Goal: Task Accomplishment & Management: Use online tool/utility

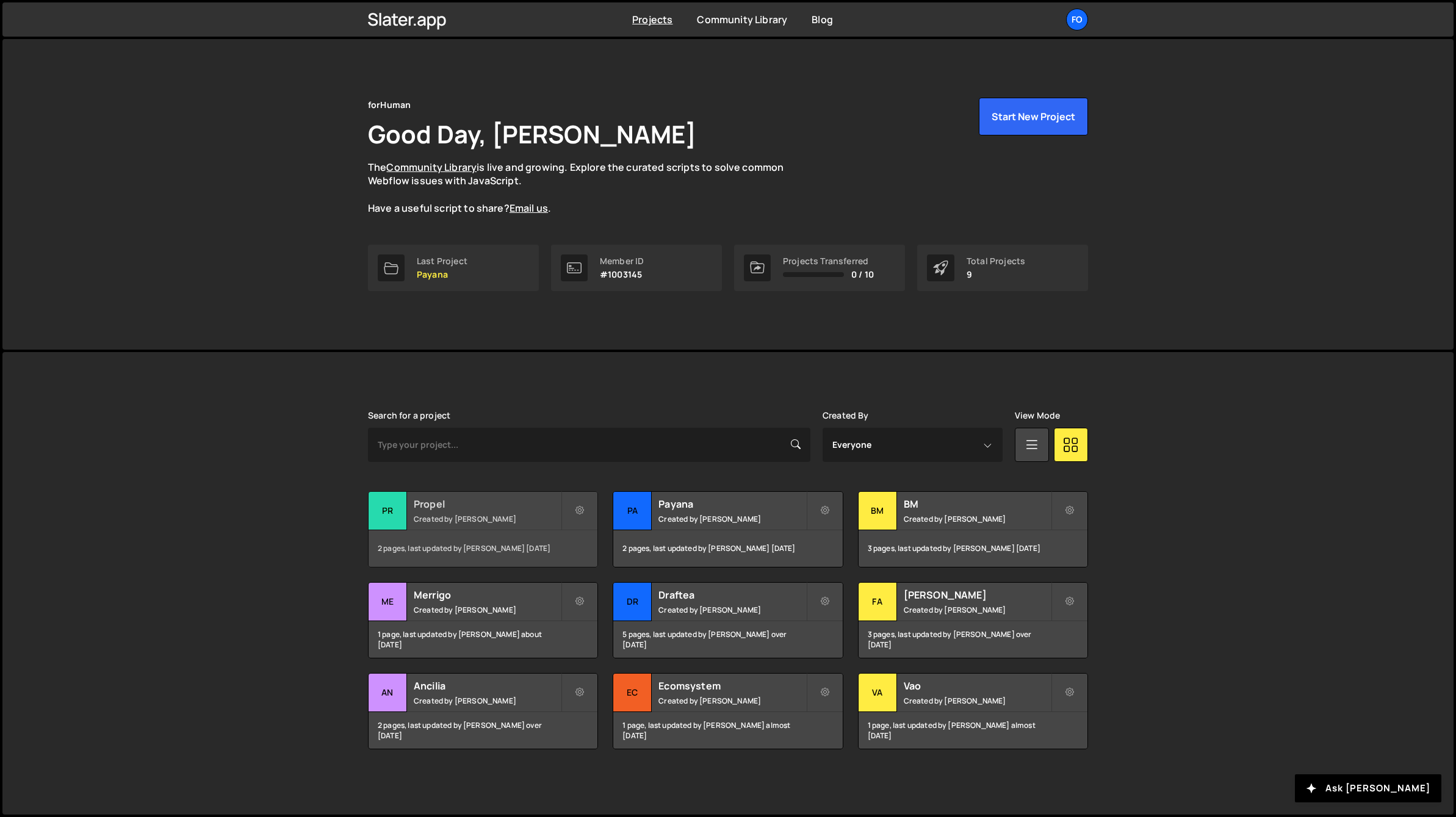
click at [463, 510] on h2 "Propel" at bounding box center [487, 504] width 147 height 14
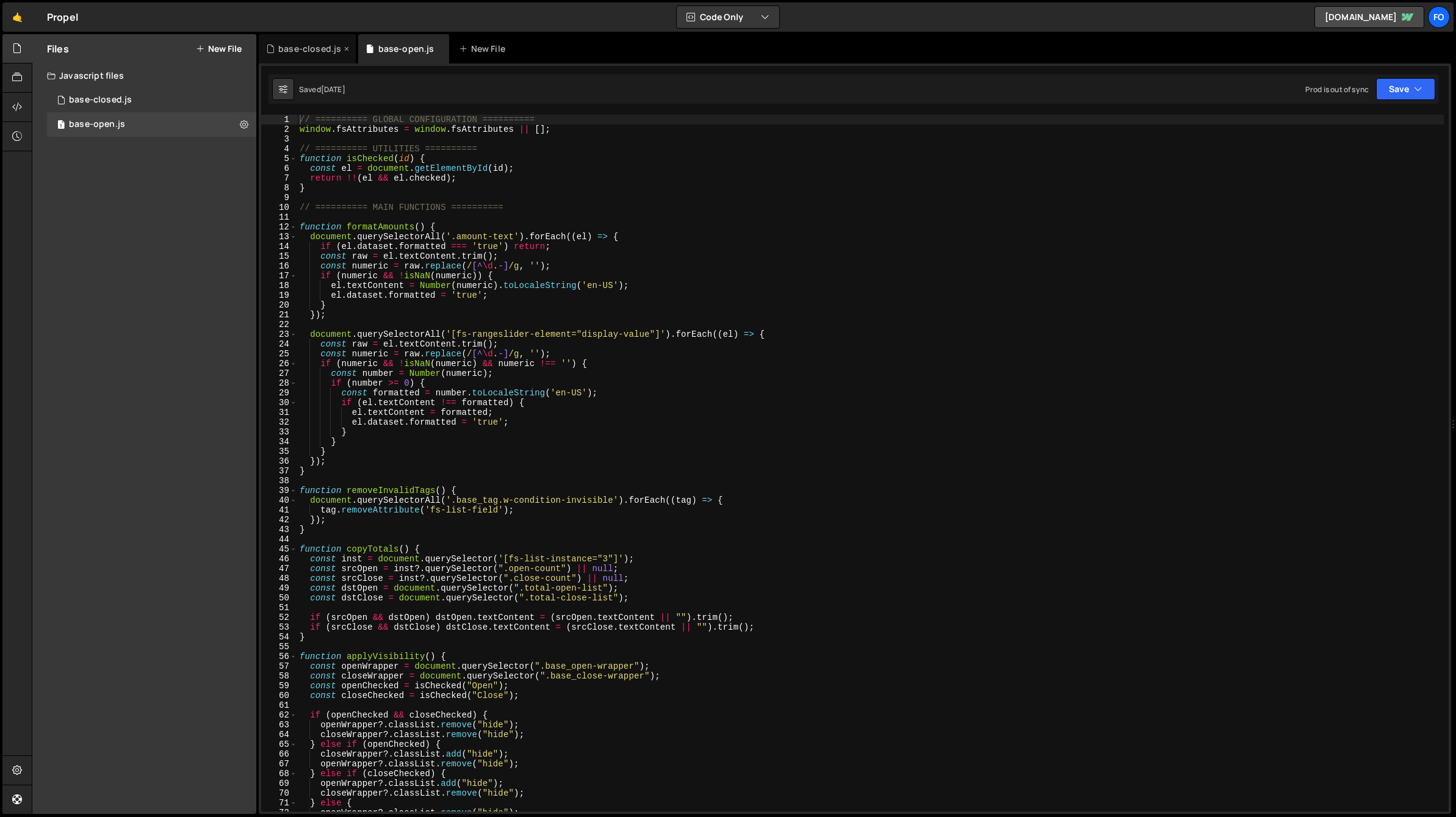
click at [311, 59] on div "base-closed.js" at bounding box center [307, 49] width 97 height 29
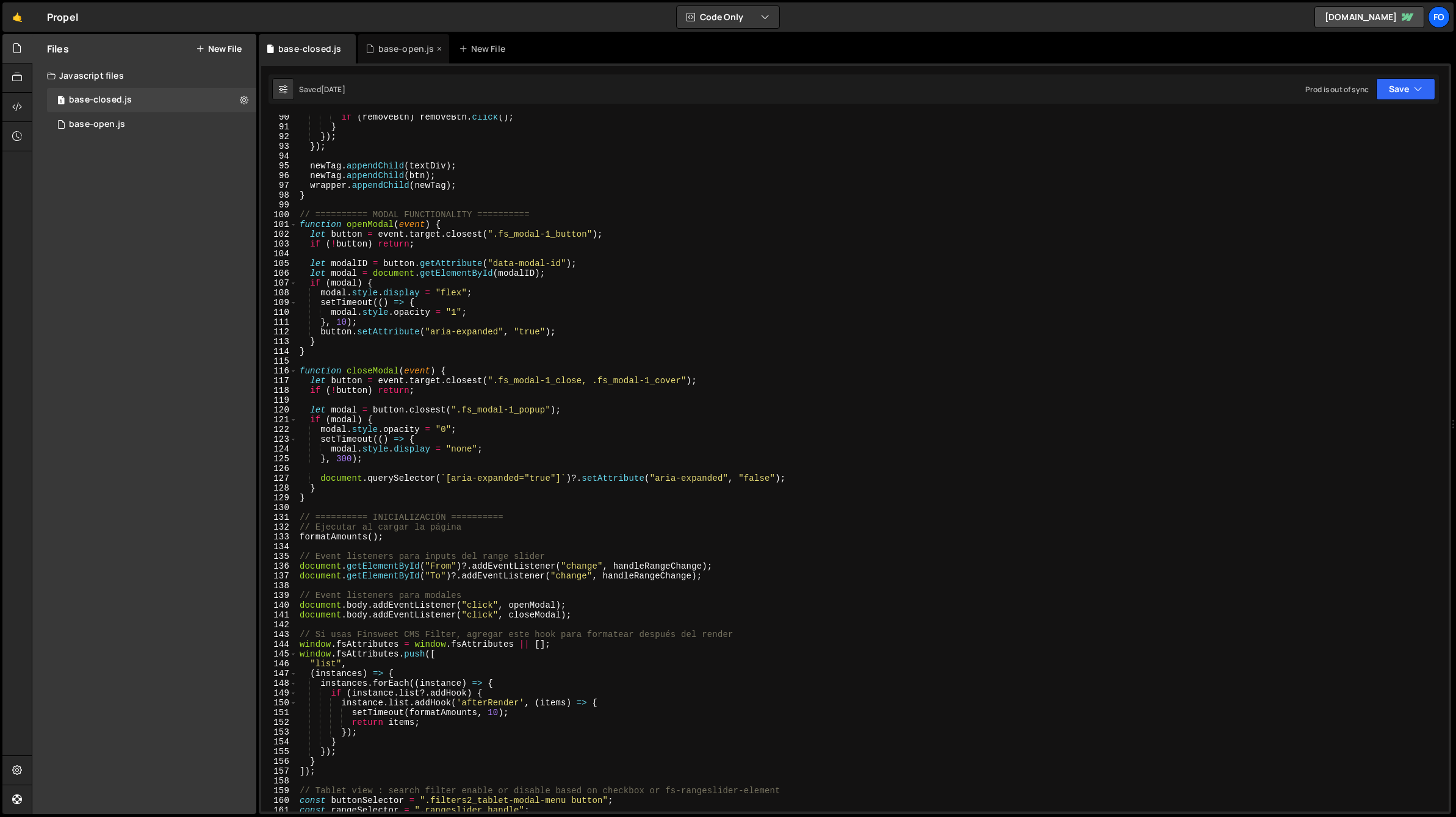
click at [383, 58] on div "base-open.js" at bounding box center [403, 49] width 91 height 29
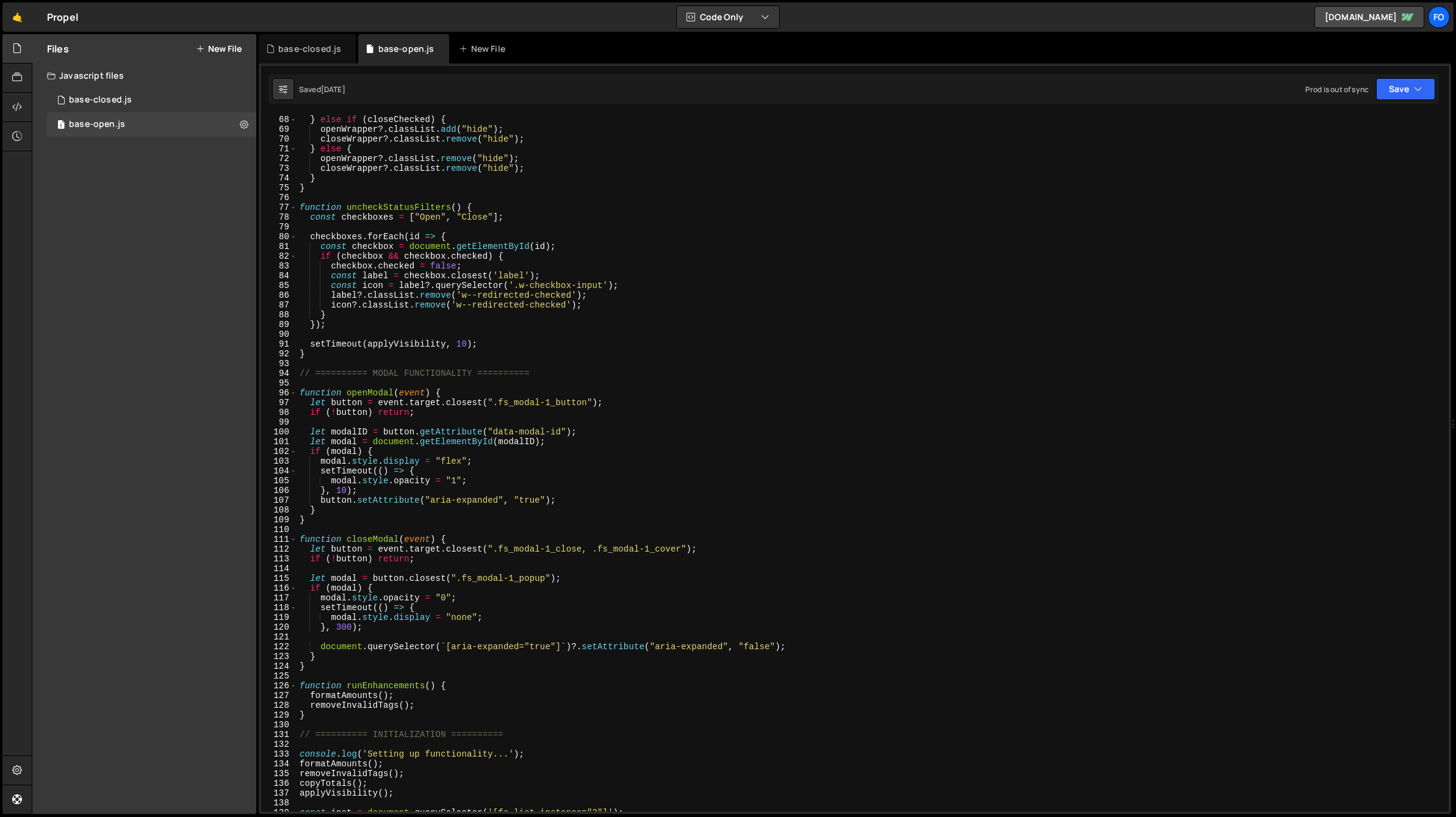
scroll to position [655, 0]
click at [556, 388] on div "} else if ( closeChecked ) { openWrapper ?. classList . add ( "hide" ) ; closeW…" at bounding box center [870, 471] width 1147 height 716
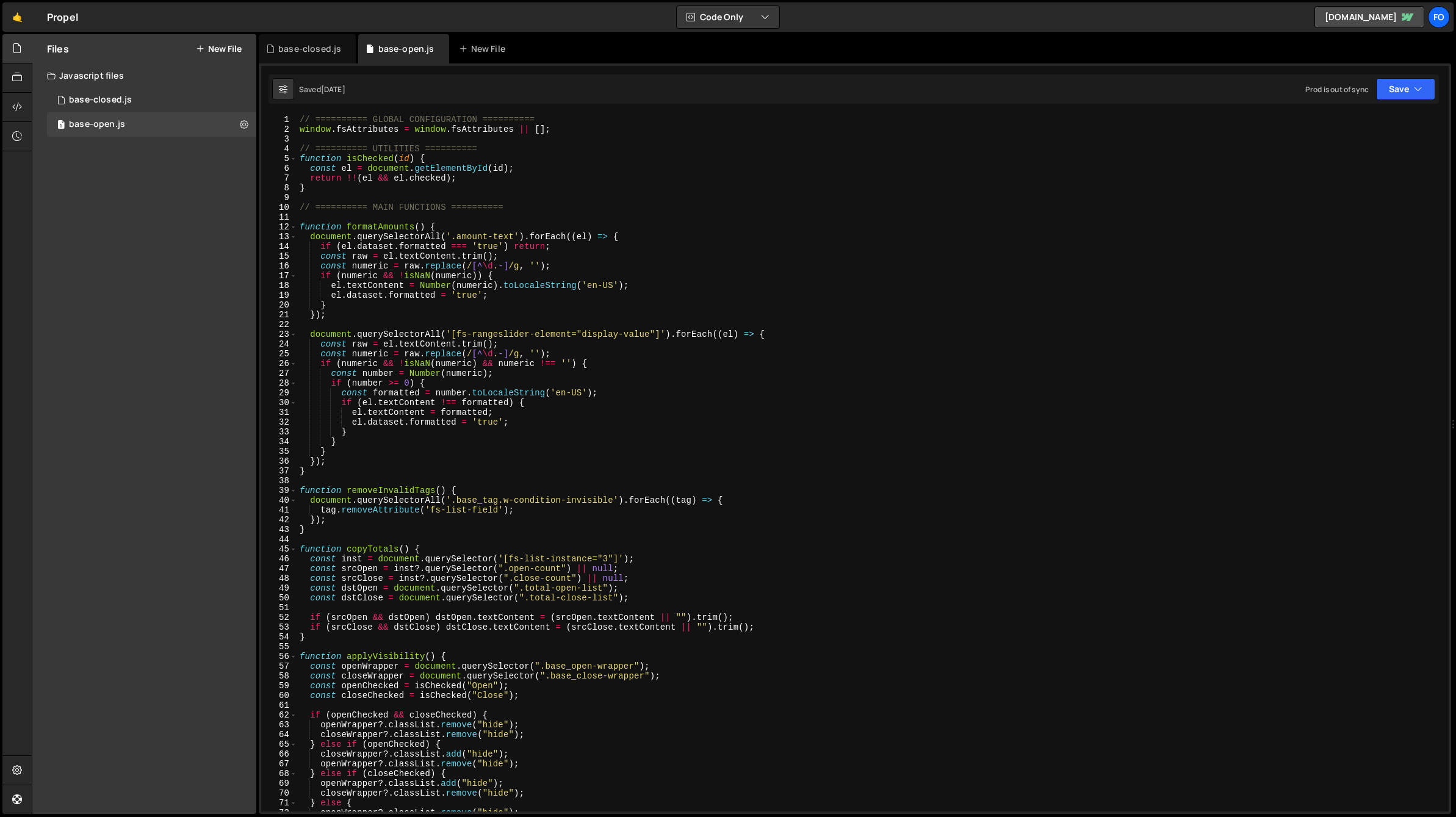
scroll to position [0, 0]
click at [477, 489] on div "// ========== GLOBAL CONFIGURATION ========== window . fsAttributes = window . …" at bounding box center [870, 472] width 1147 height 716
click at [390, 487] on div "// ========== GLOBAL CONFIGURATION ========== window . fsAttributes = window . …" at bounding box center [870, 472] width 1147 height 716
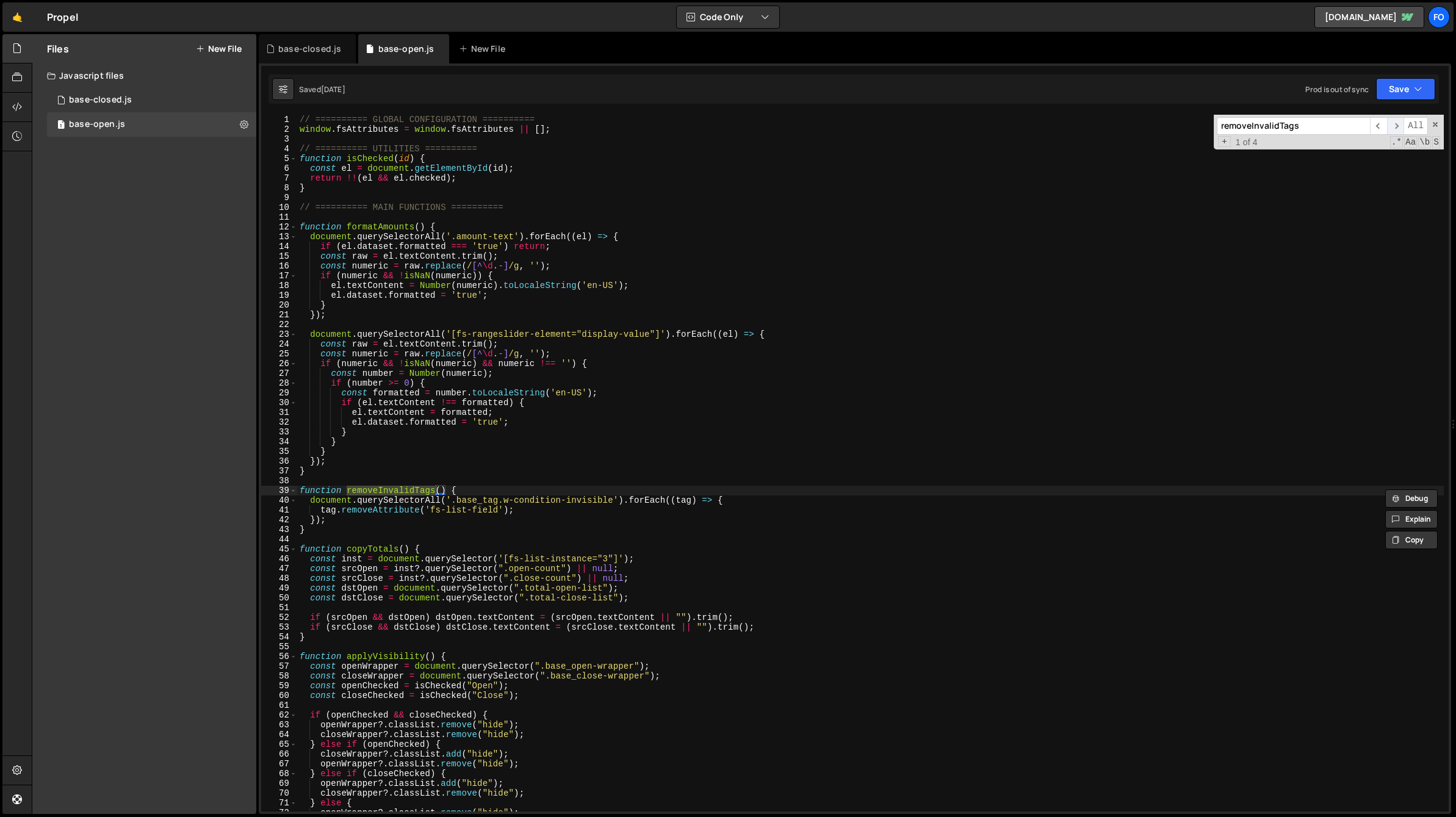
click at [1394, 127] on span "​" at bounding box center [1395, 125] width 17 height 18
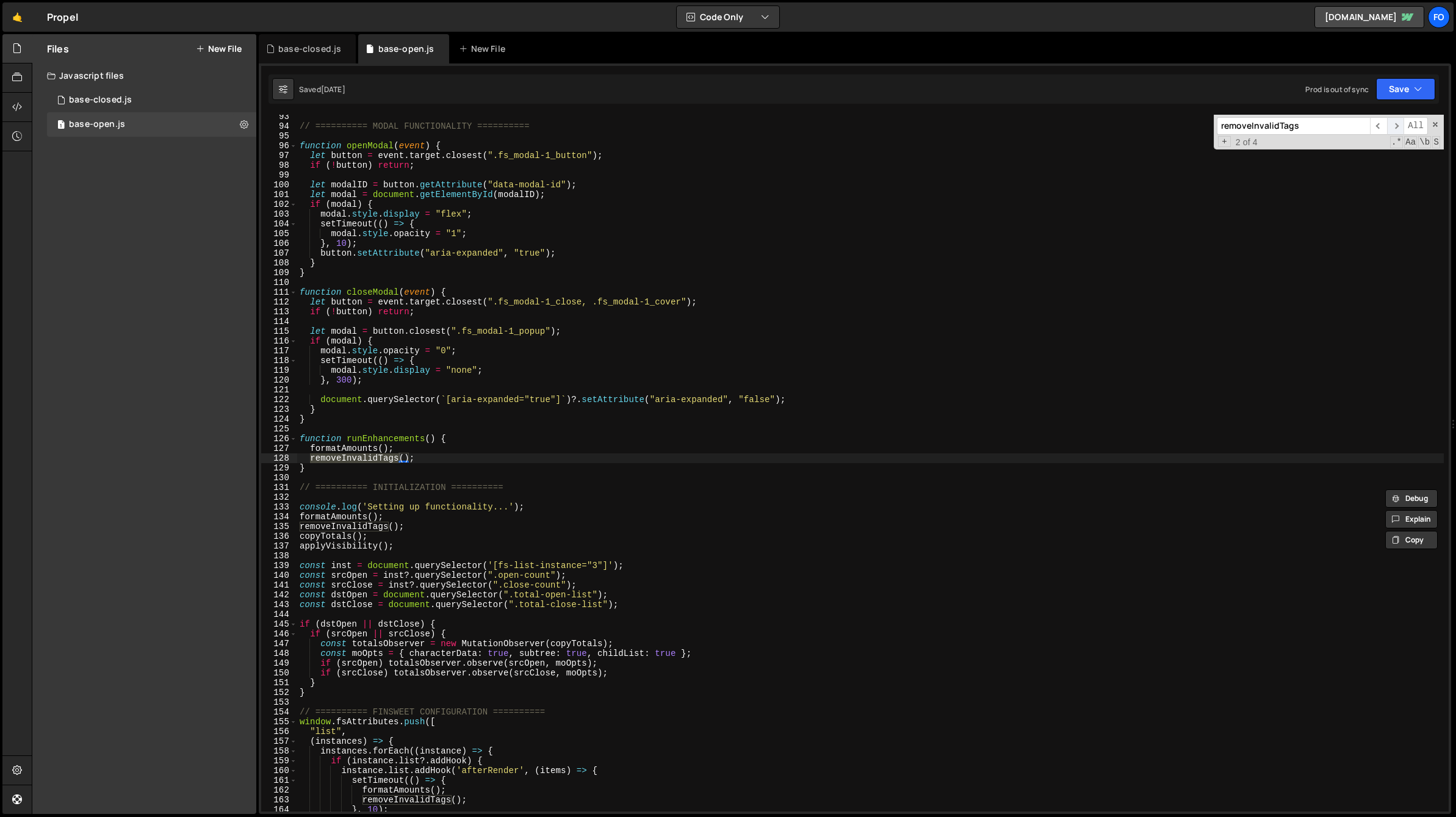
click at [1394, 127] on span "​" at bounding box center [1395, 125] width 17 height 18
click at [843, 275] on div "// ========== MODAL FUNCTIONALITY ========== function openModal ( event ) { let…" at bounding box center [870, 470] width 1147 height 716
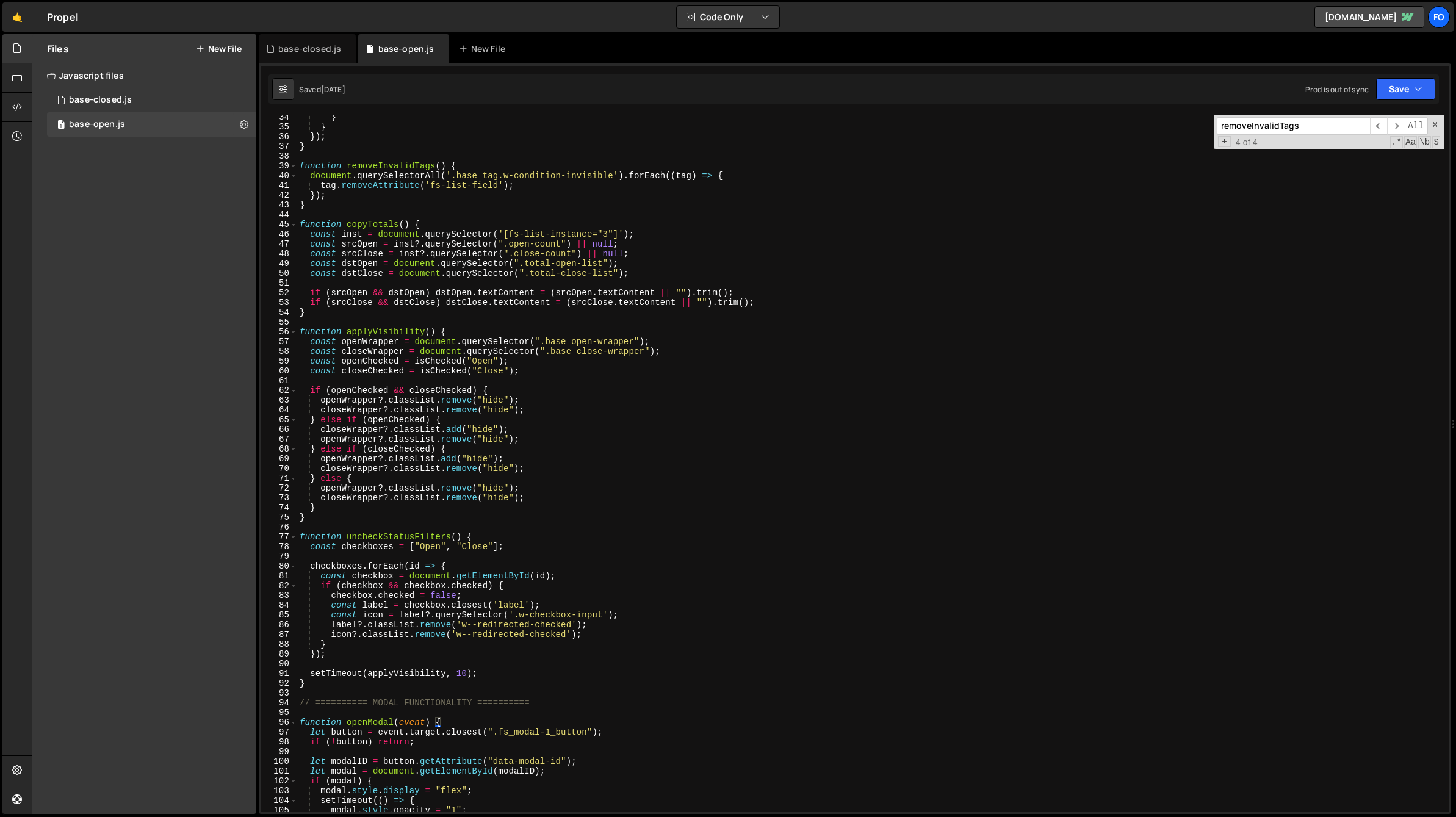
scroll to position [266, 0]
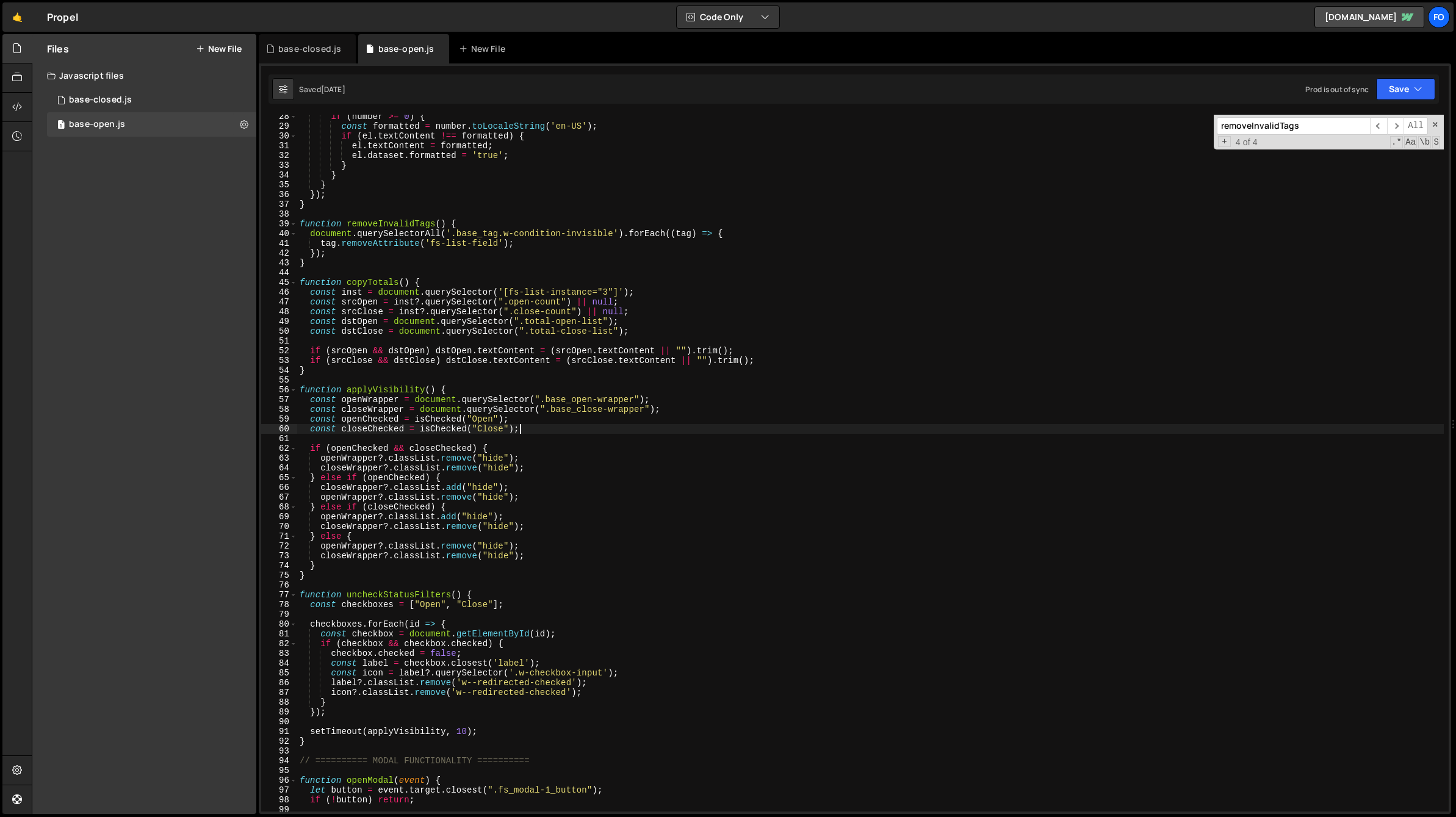
click at [551, 427] on div "if ( number >= 0 ) { const formatted = number . toLocaleString ( 'en-US' ) ; if…" at bounding box center [870, 470] width 1147 height 716
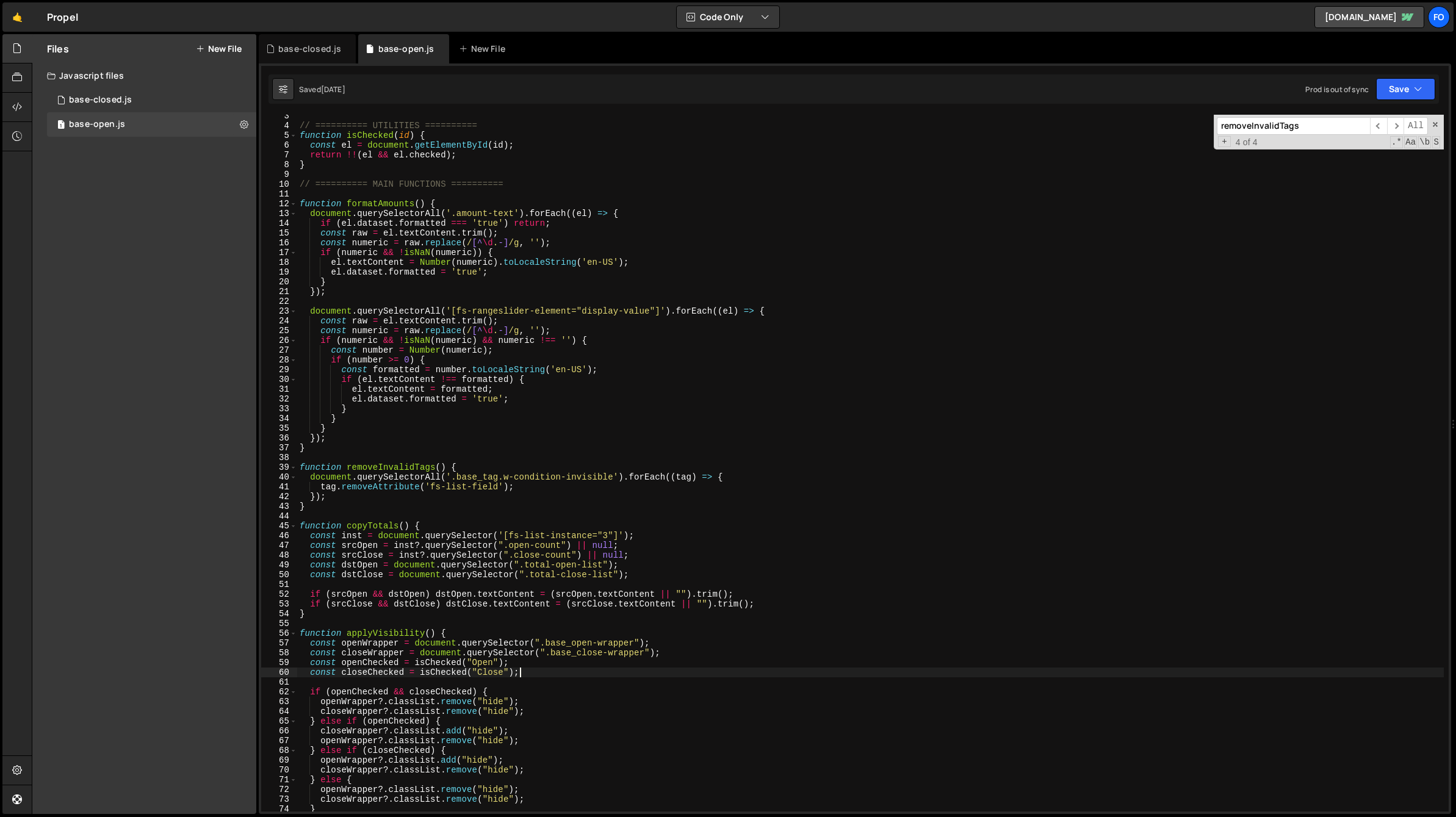
scroll to position [0, 0]
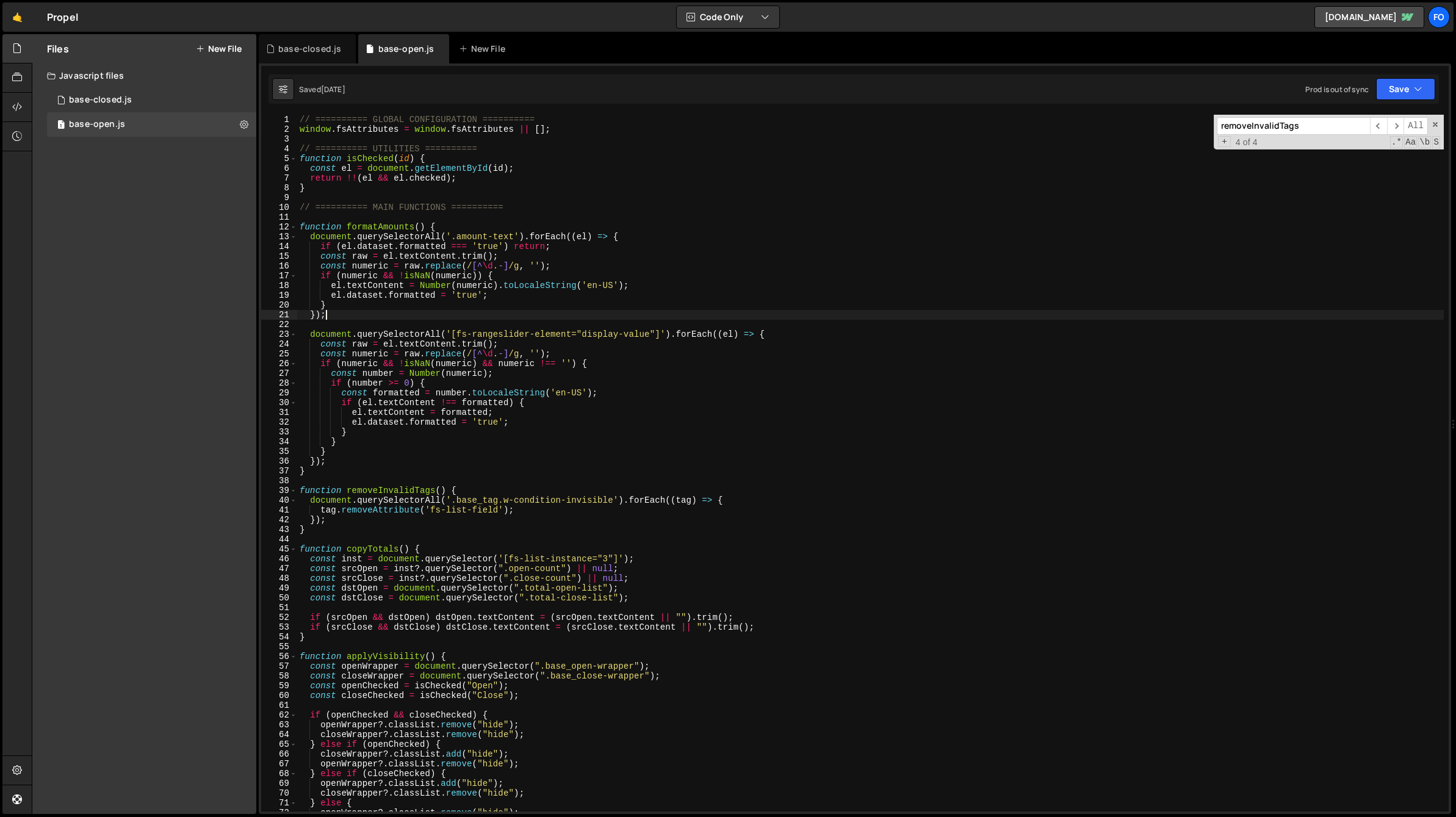
click at [628, 319] on div "// ========== GLOBAL CONFIGURATION ========== window . fsAttributes = window . …" at bounding box center [870, 472] width 1147 height 716
click at [705, 276] on div "// ========== GLOBAL CONFIGURATION ========== window . fsAttributes = window . …" at bounding box center [870, 472] width 1147 height 716
type textarea "if (numeric && !isNaN(numeric)) {"
drag, startPoint x: 1335, startPoint y: 127, endPoint x: 1140, endPoint y: 127, distance: 195.0
click at [1140, 127] on div "// ========== GLOBAL CONFIGURATION ========== window . fsAttributes = window . …" at bounding box center [870, 463] width 1147 height 697
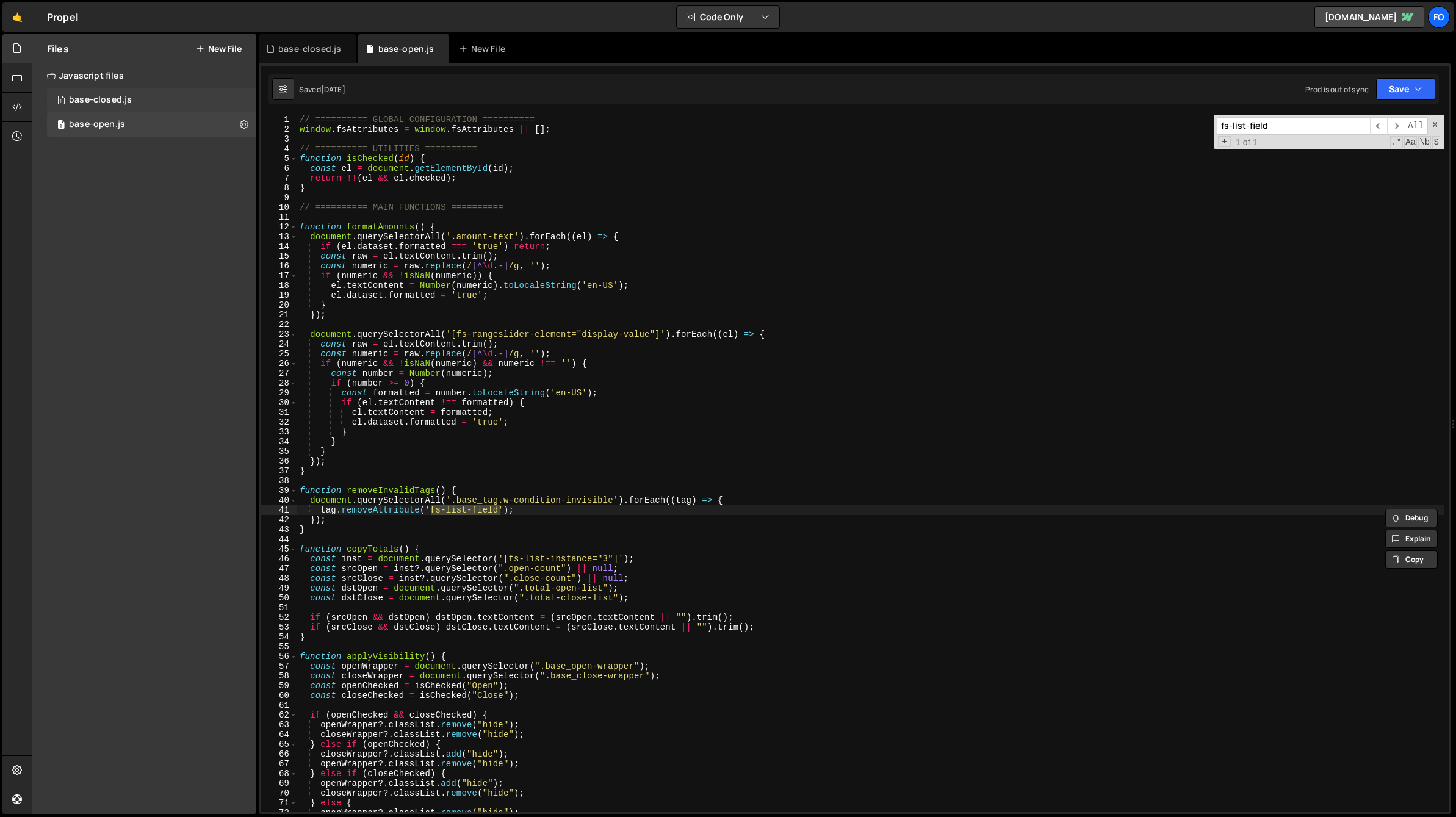
type input "fs-list-field"
click at [153, 102] on div "1 base-closed.js 0" at bounding box center [151, 100] width 209 height 25
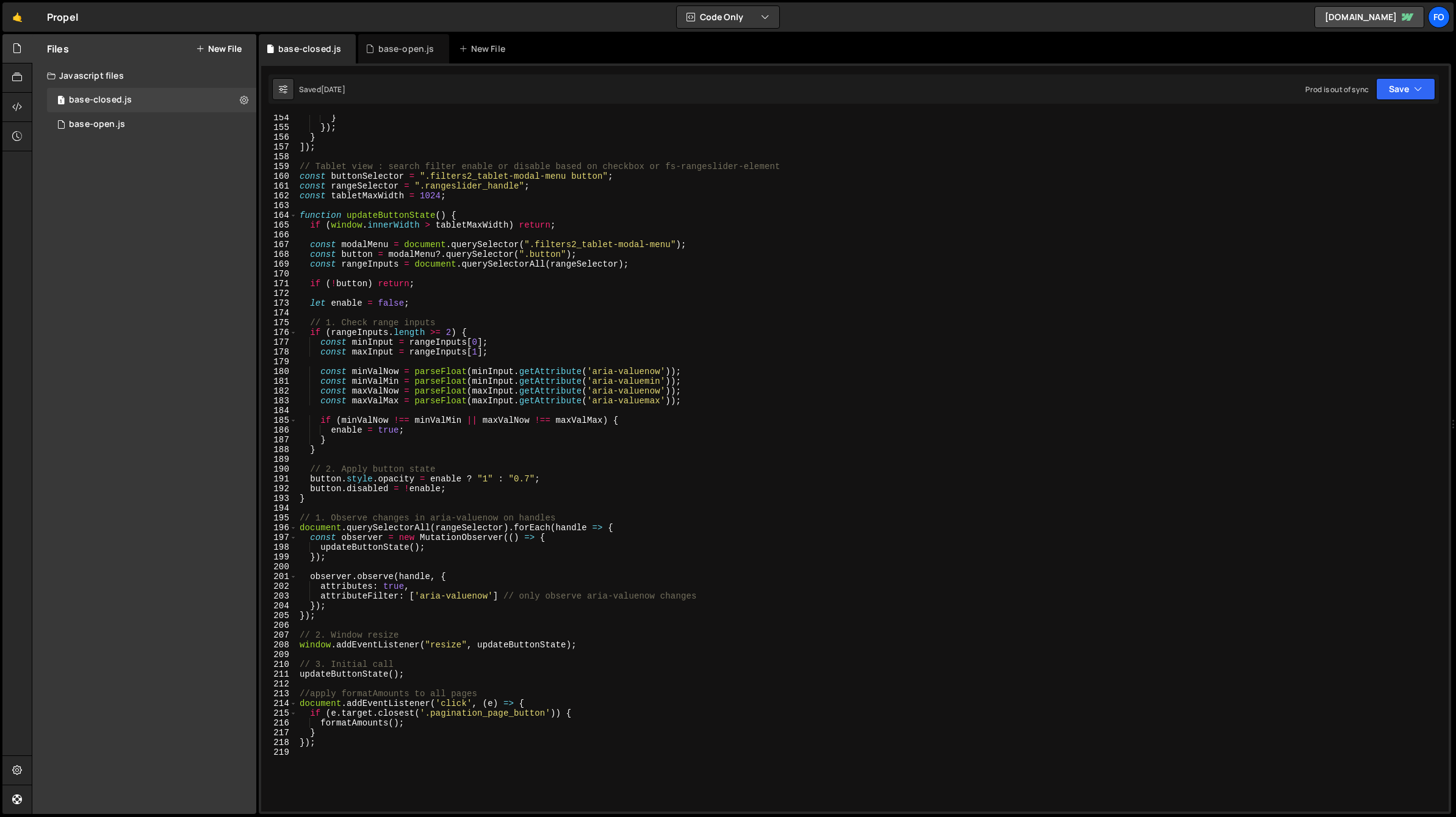
scroll to position [1565, 0]
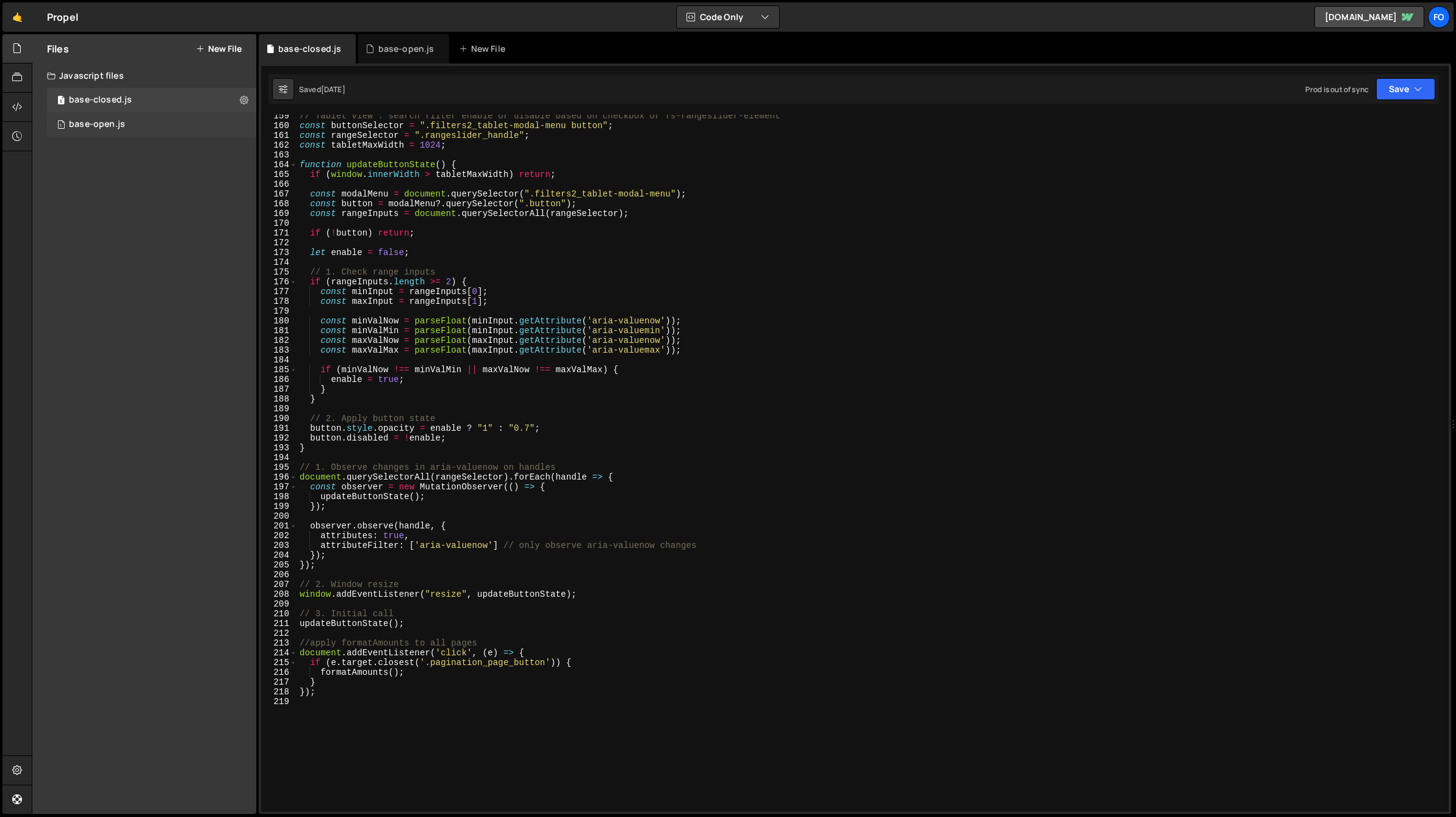
click at [137, 128] on div "1 base-open.js 0" at bounding box center [151, 124] width 209 height 25
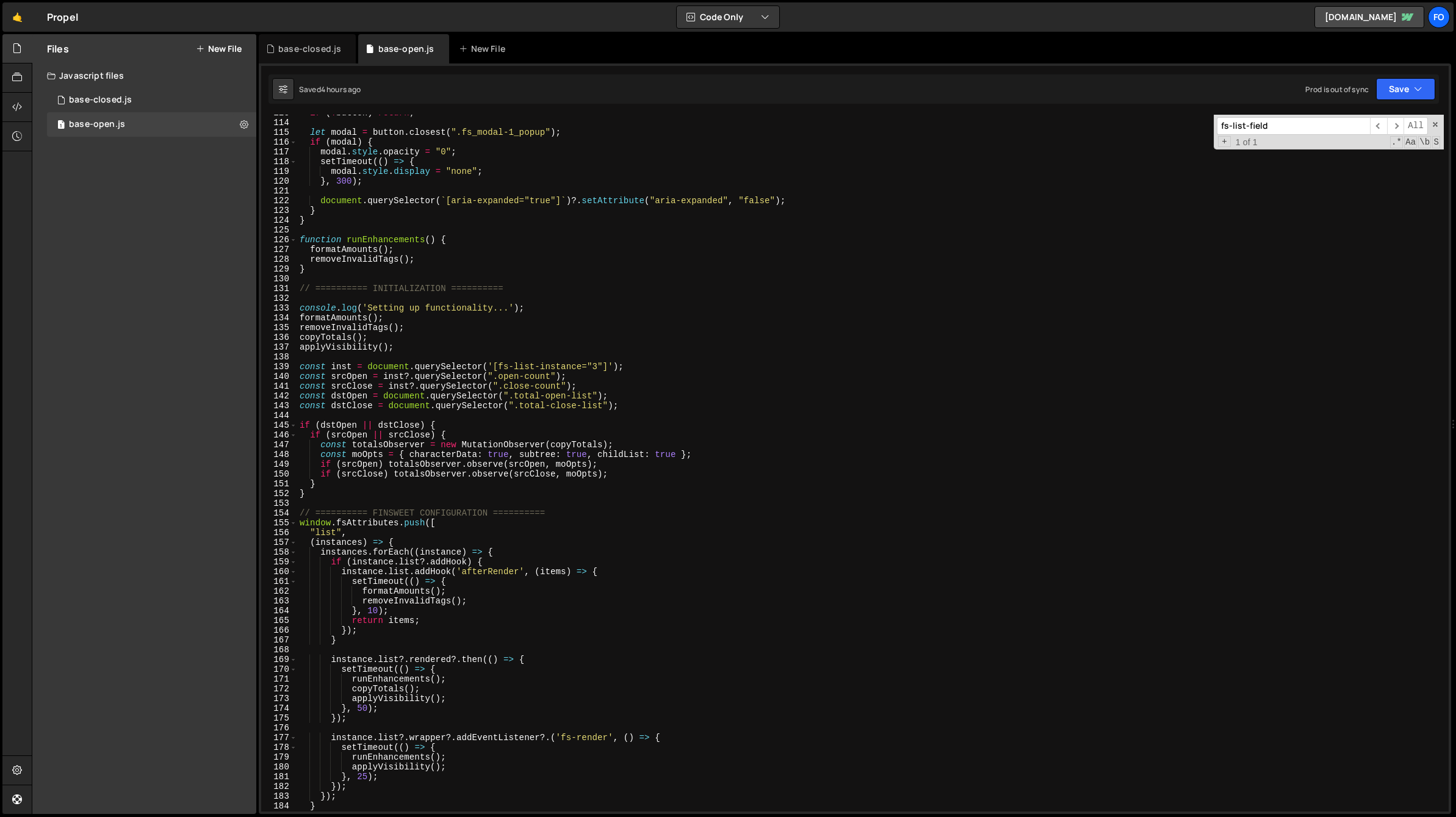
scroll to position [1147, 0]
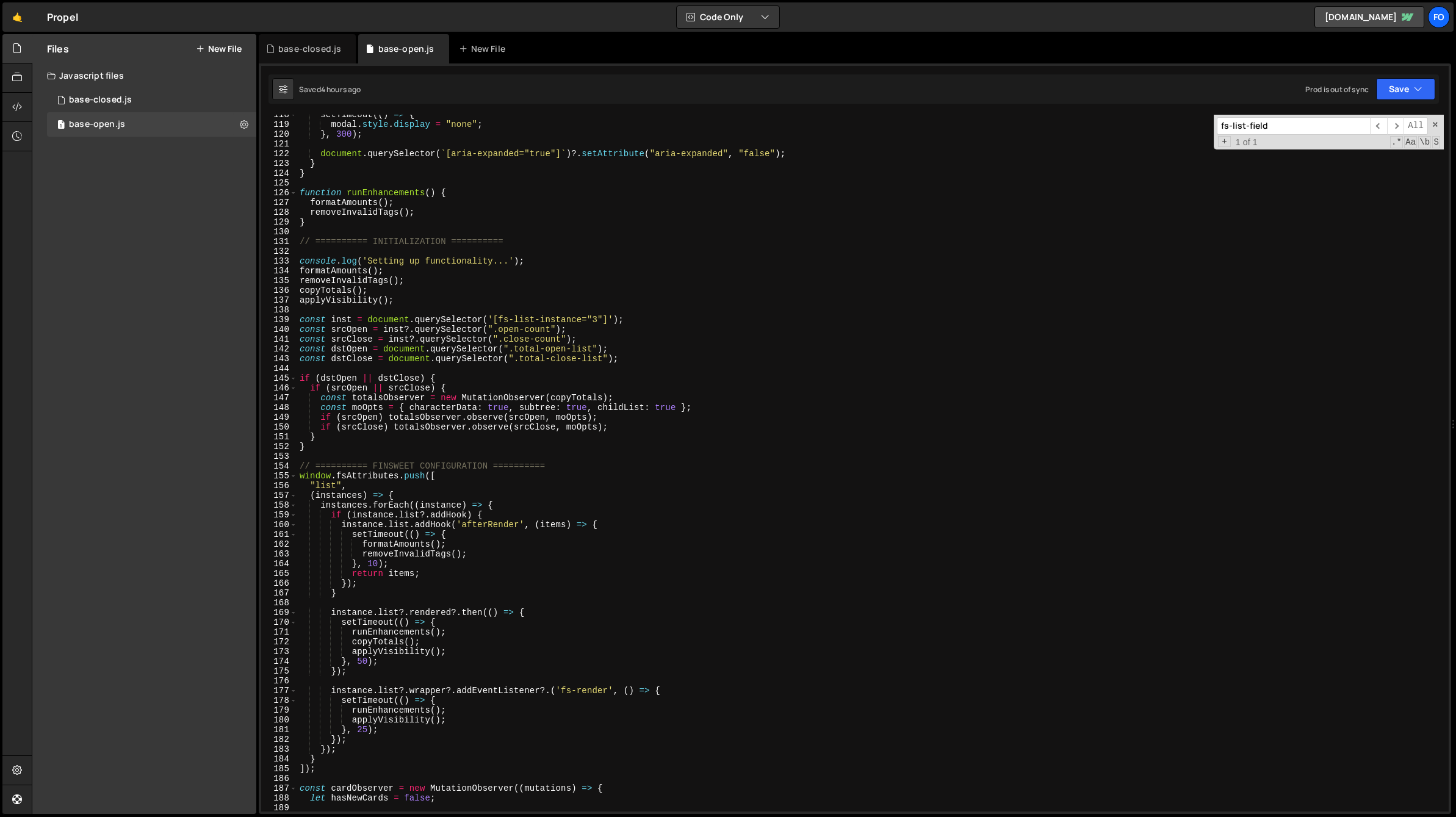
click at [566, 228] on div "setTimeout (( ) => { modal . style . display = "none" ; } , 300 ) ; document . …" at bounding box center [870, 468] width 1147 height 716
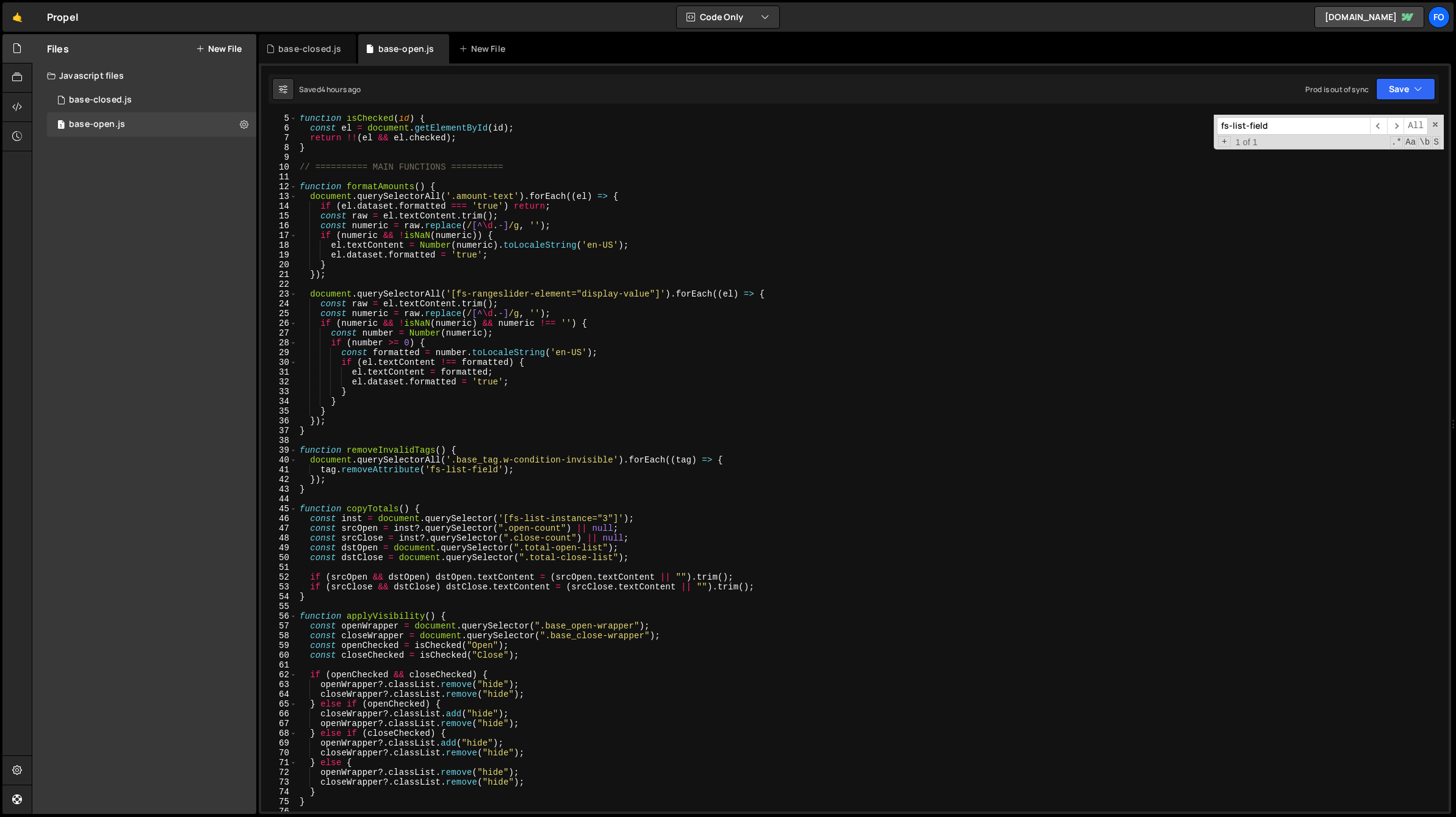
scroll to position [0, 0]
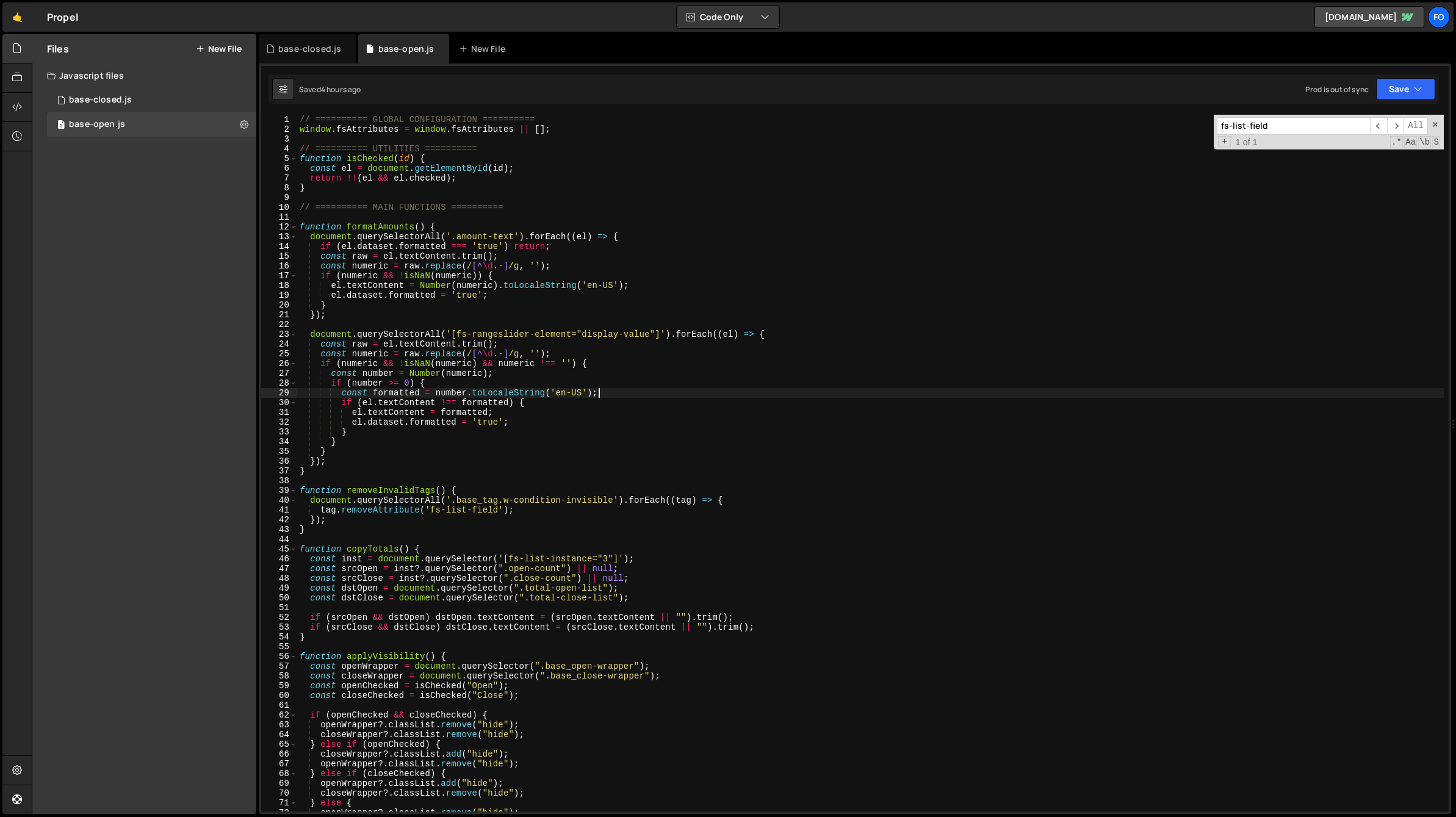
click at [642, 394] on div "// ========== GLOBAL CONFIGURATION ========== window . fsAttributes = window . …" at bounding box center [870, 472] width 1147 height 716
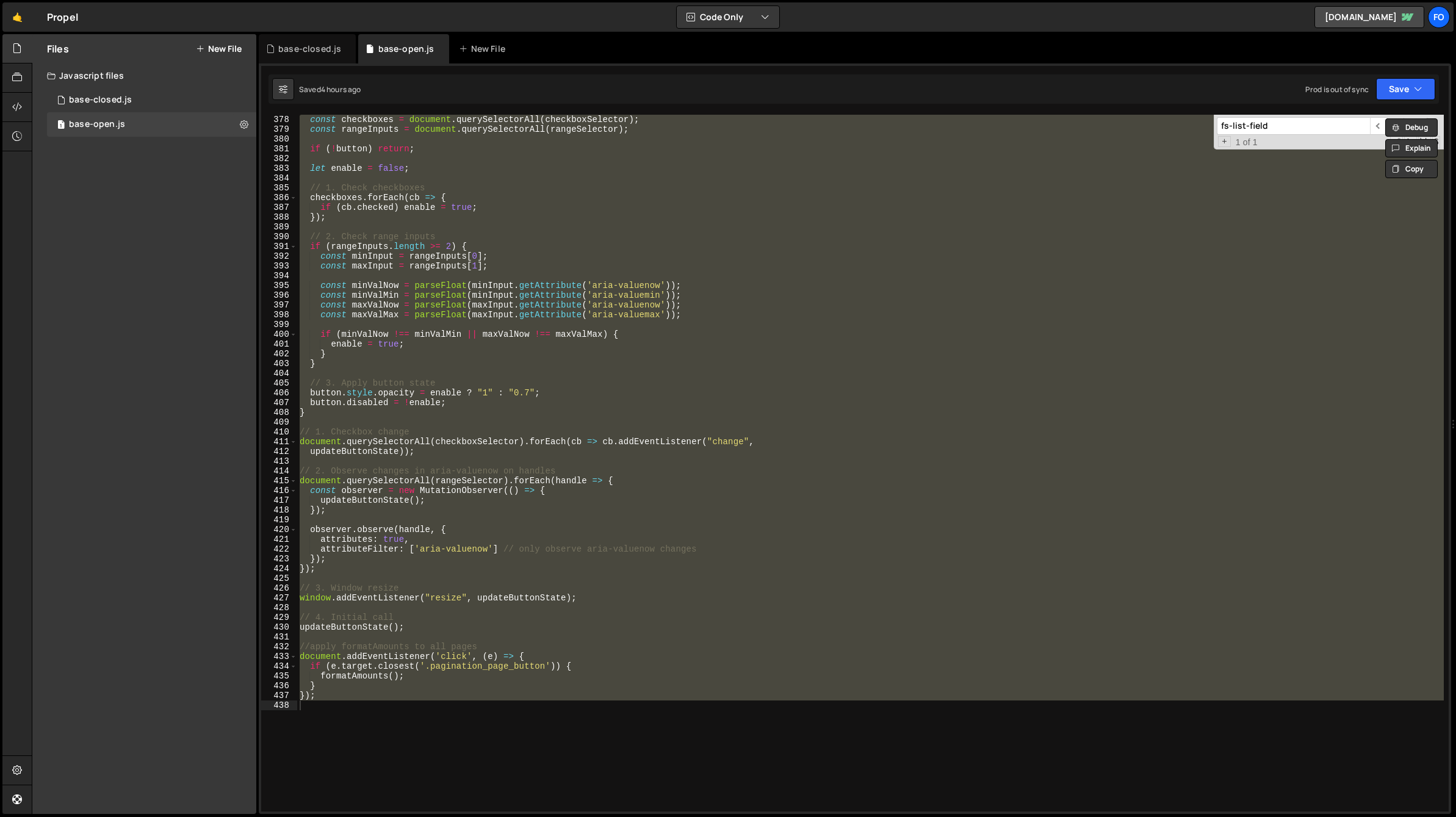
scroll to position [3711, 0]
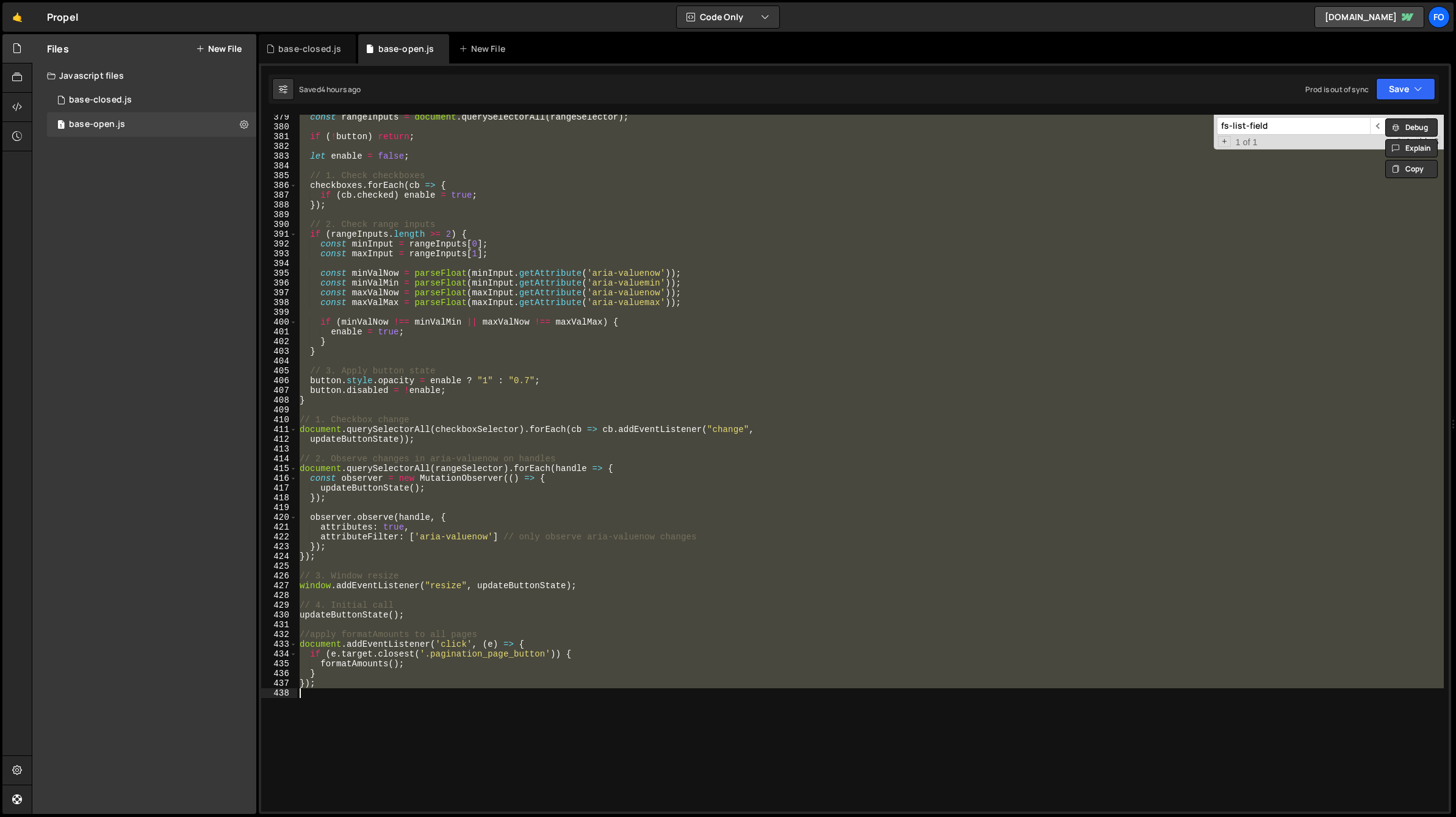
click at [585, 253] on div "const rangeInputs = document . querySelectorAll ( rangeSelector ) ; if ( ! butt…" at bounding box center [870, 463] width 1147 height 697
click at [517, 356] on div "const rangeInputs = document . querySelectorAll ( rangeSelector ) ; if ( ! butt…" at bounding box center [870, 463] width 1147 height 697
paste textarea
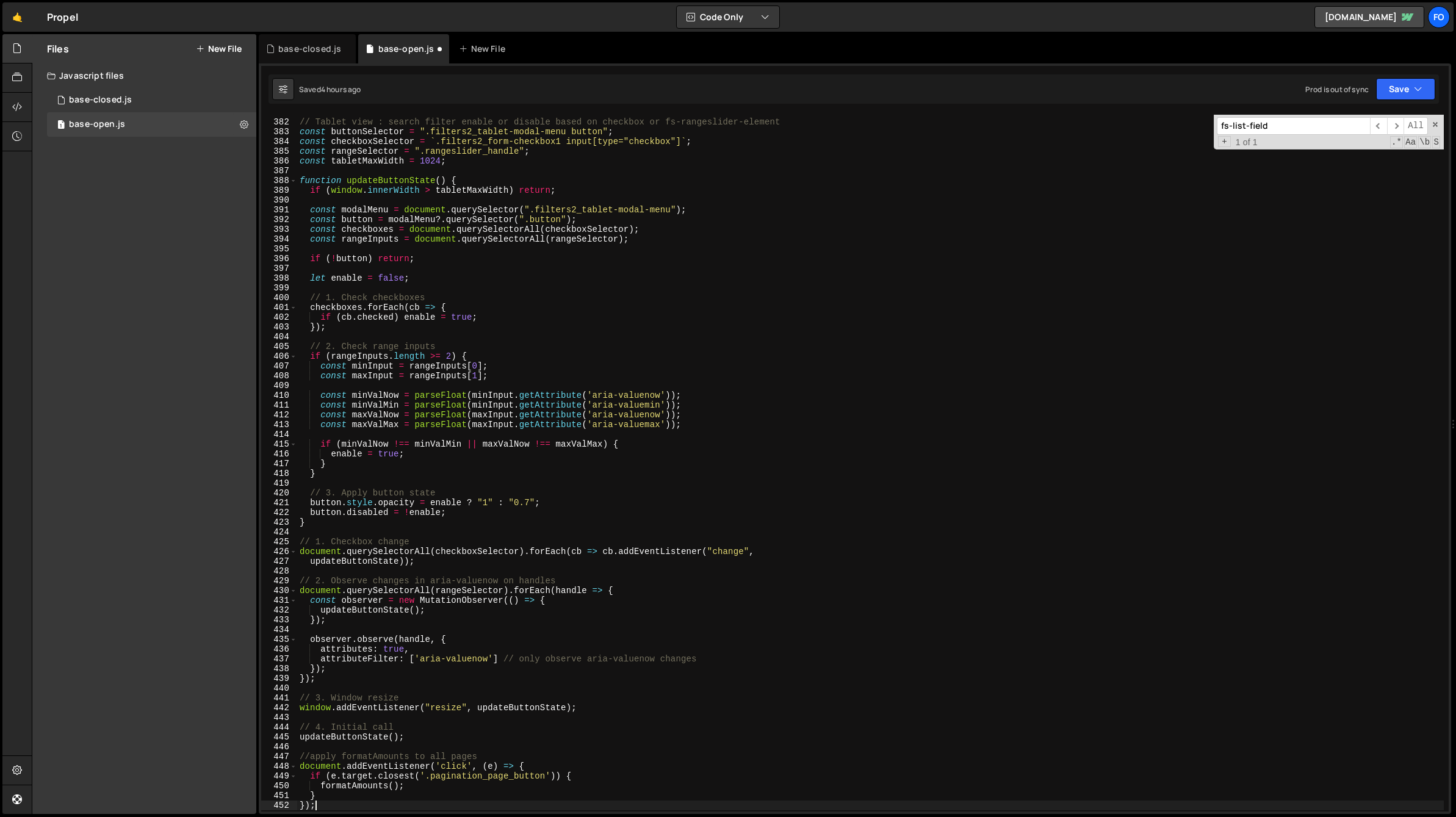
scroll to position [3738, 0]
click at [1383, 92] on button "Save" at bounding box center [1405, 89] width 59 height 22
click at [1330, 136] on div "4 hours ago" at bounding box center [1342, 132] width 41 height 10
click at [662, 292] on div "// Tablet view : search filter enable or disable based on checkbox or fs-ranges…" at bounding box center [870, 464] width 1147 height 716
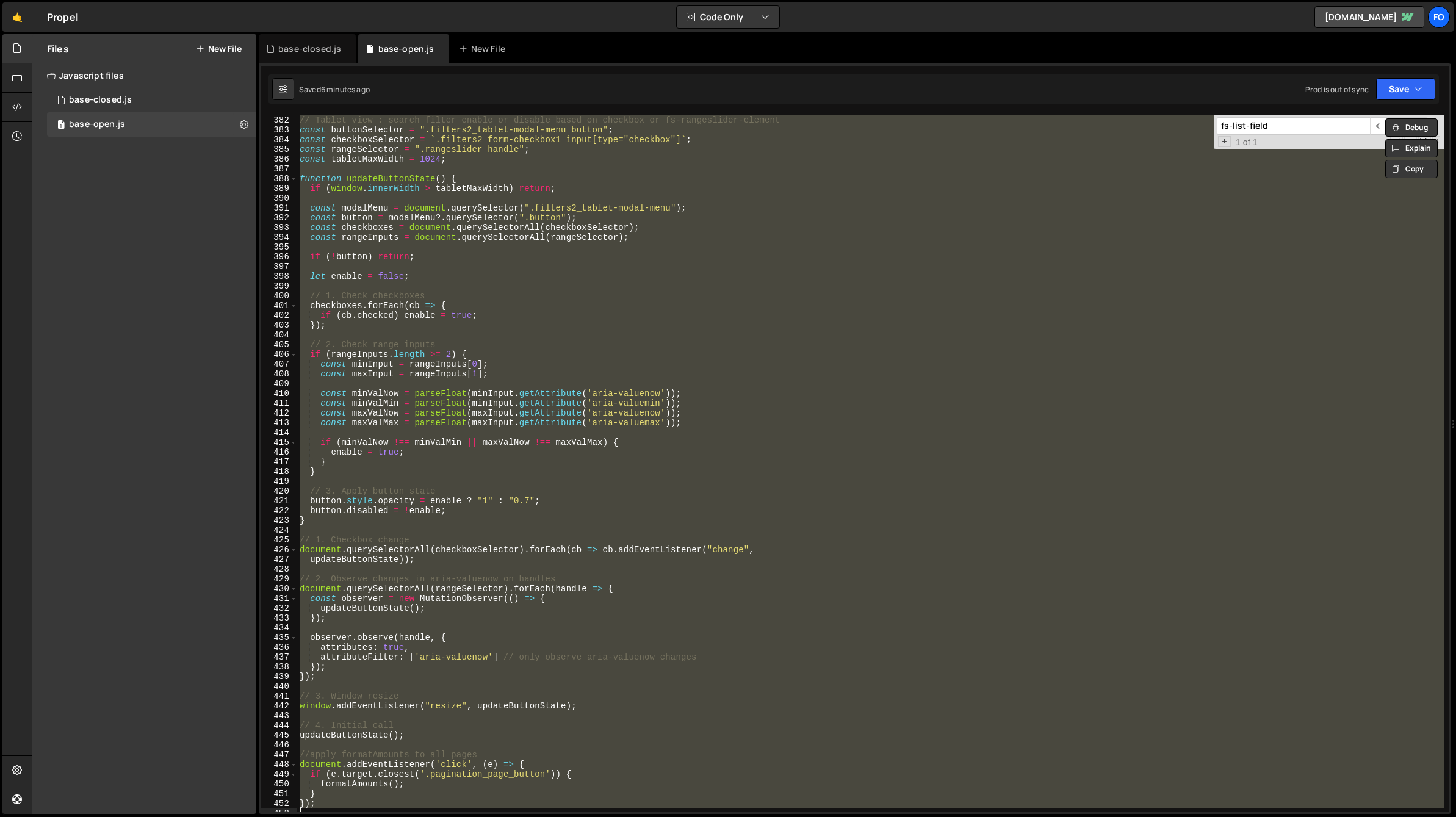
paste textarea
type textarea "});"
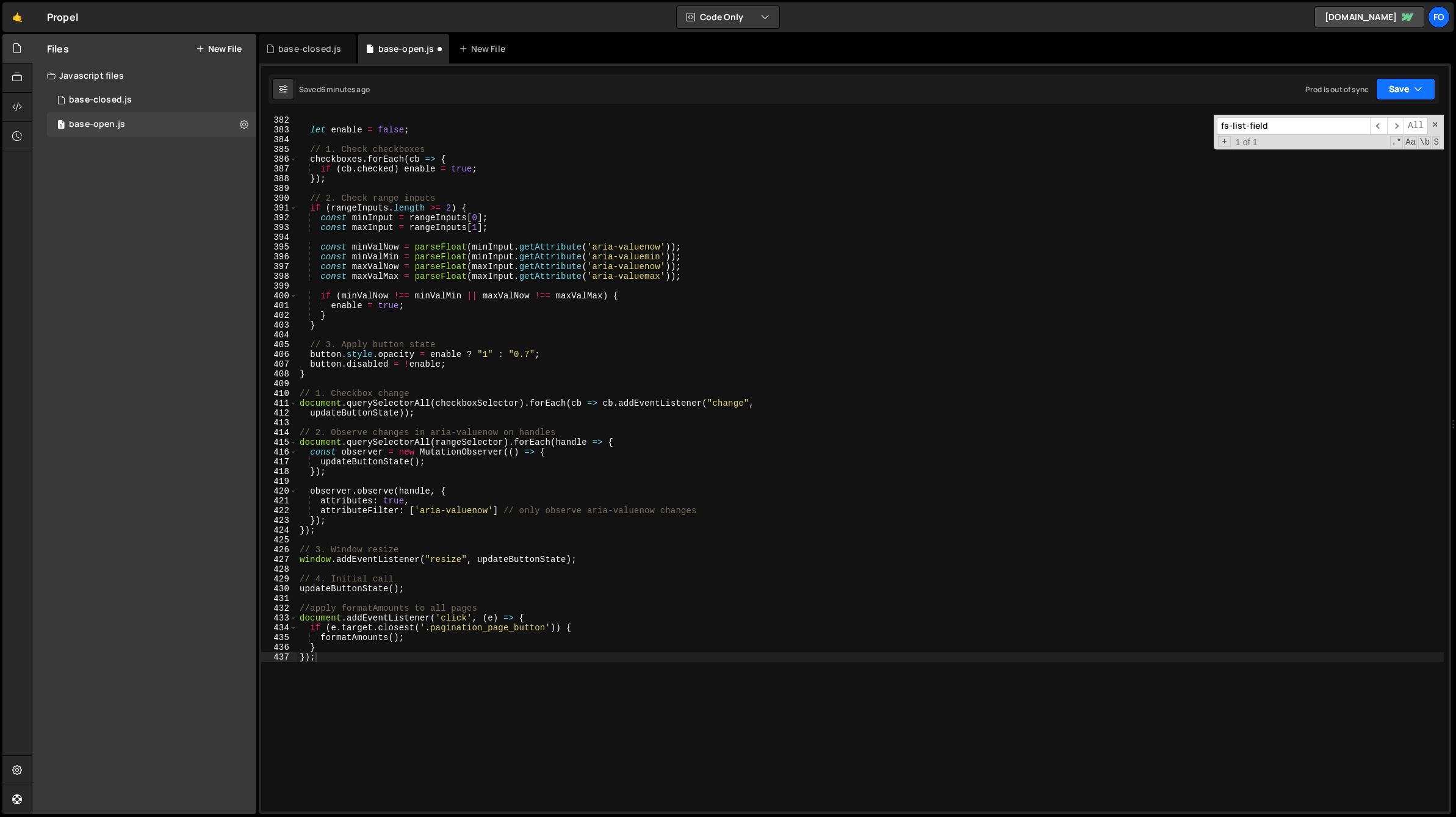
click at [1399, 89] on button "Save" at bounding box center [1405, 89] width 59 height 22
click at [1342, 133] on div "6 minutes ago" at bounding box center [1346, 132] width 48 height 10
